Goal: Find specific page/section: Find specific page/section

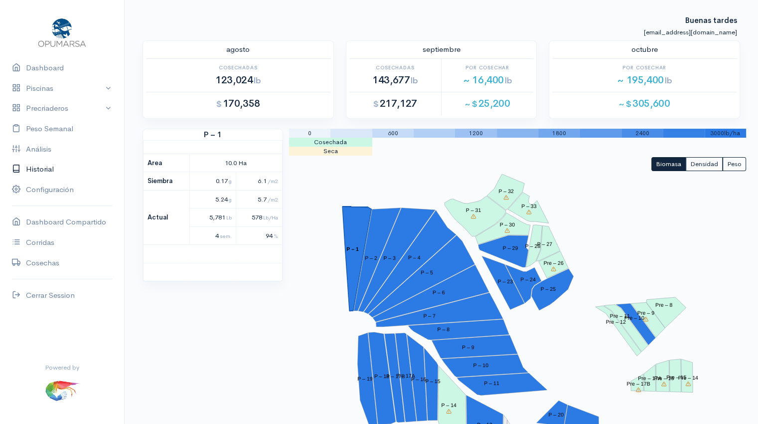
click at [54, 173] on link "Historial" at bounding box center [62, 169] width 124 height 20
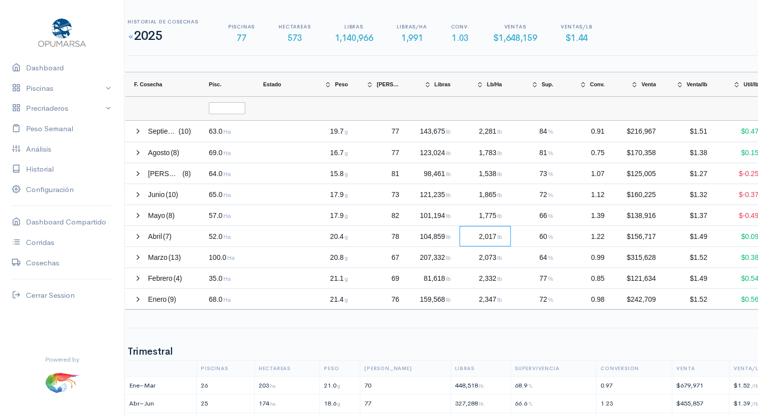
click at [479, 232] on span "2,017 lb" at bounding box center [490, 236] width 24 height 8
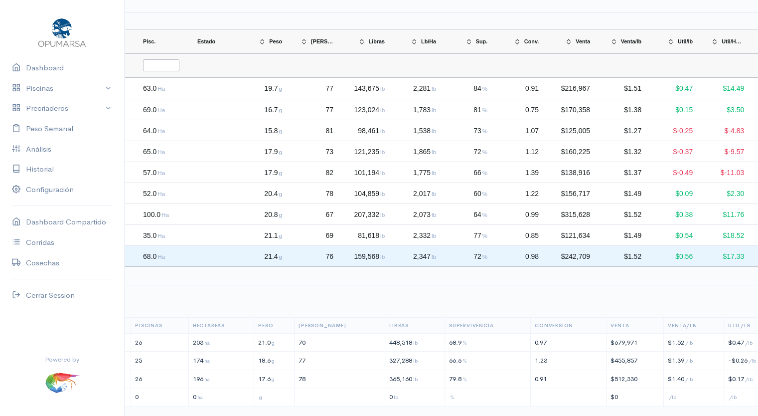
scroll to position [0, 66]
